Goal: Transaction & Acquisition: Download file/media

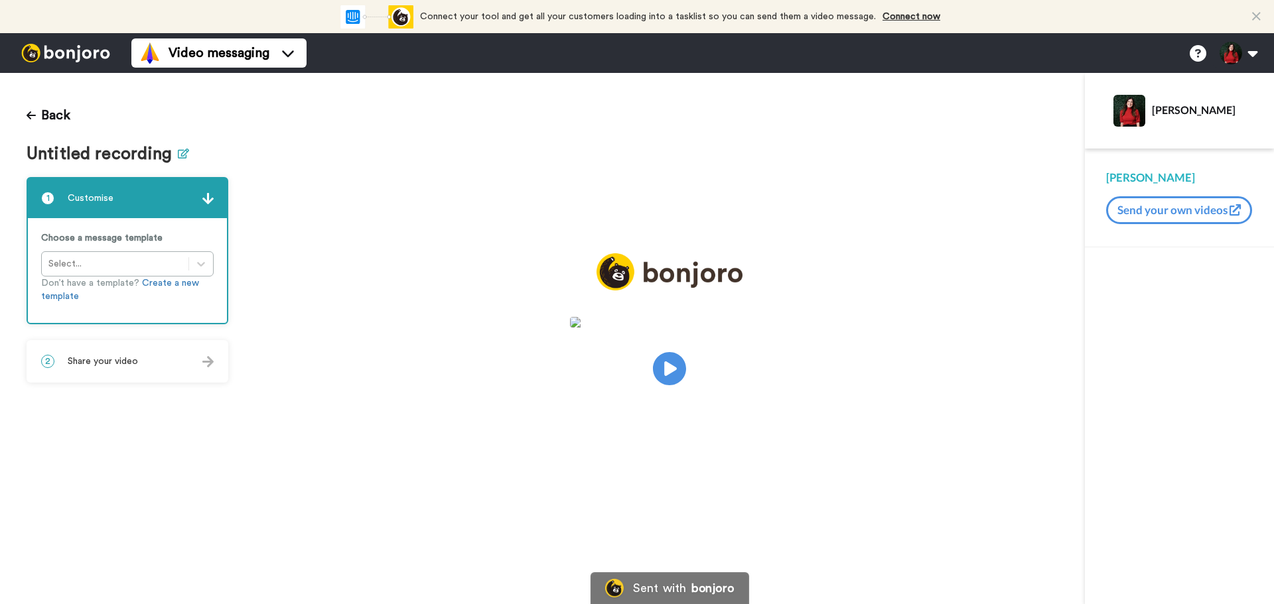
click at [182, 151] on icon at bounding box center [183, 154] width 11 height 10
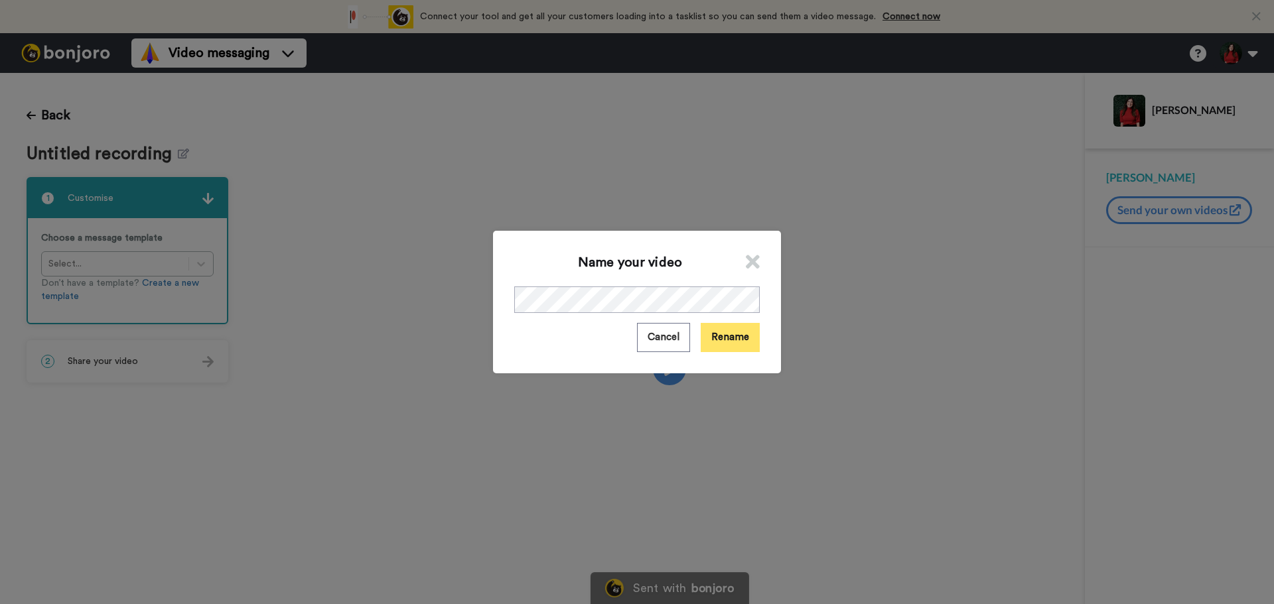
click at [742, 331] on button "Rename" at bounding box center [730, 337] width 59 height 29
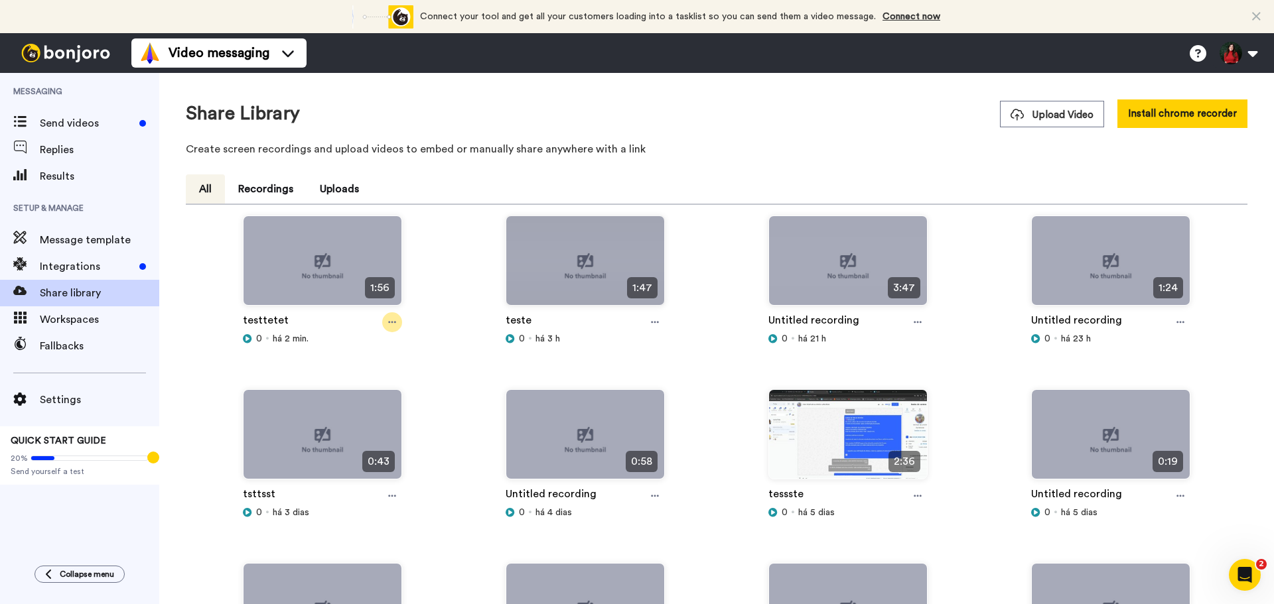
click at [389, 327] on icon at bounding box center [392, 322] width 8 height 9
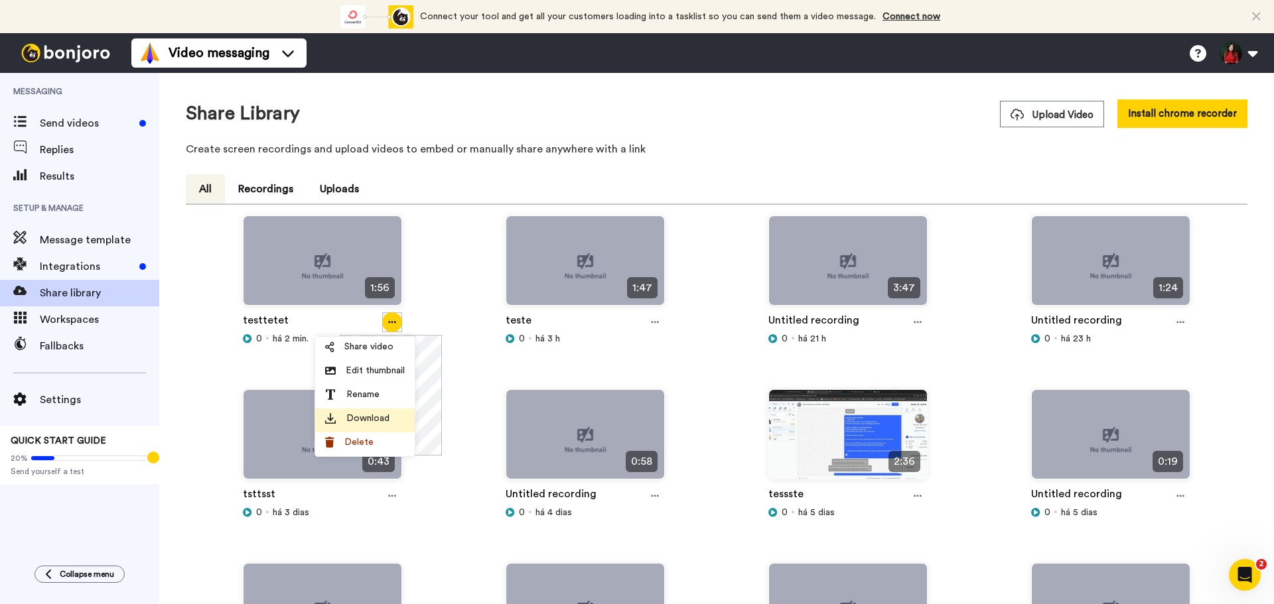
click at [376, 417] on span "Download" at bounding box center [367, 418] width 43 height 13
